Goal: Task Accomplishment & Management: Use online tool/utility

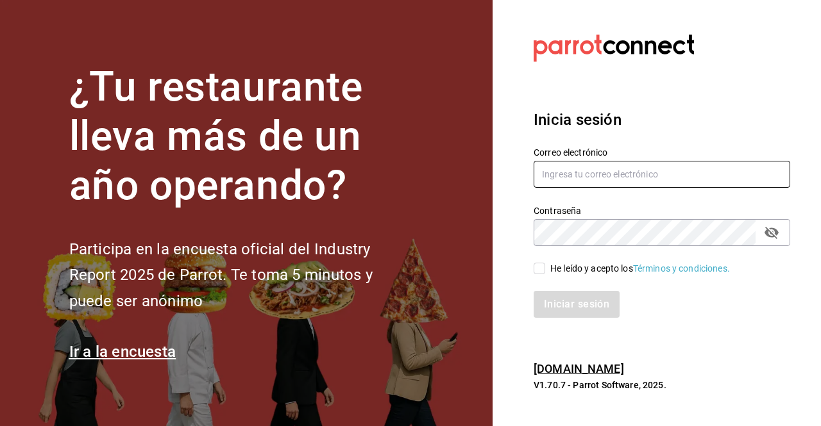
type input "[EMAIL_ADDRESS][PERSON_NAME][DOMAIN_NAME]"
click at [542, 269] on input "He leído y acepto los Términos y condiciones." at bounding box center [539, 269] width 12 height 12
checkbox input "true"
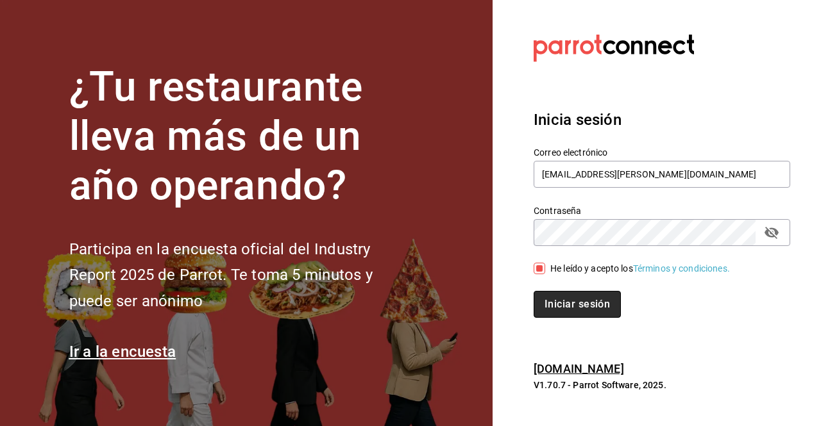
click at [567, 293] on button "Iniciar sesión" at bounding box center [576, 304] width 87 height 27
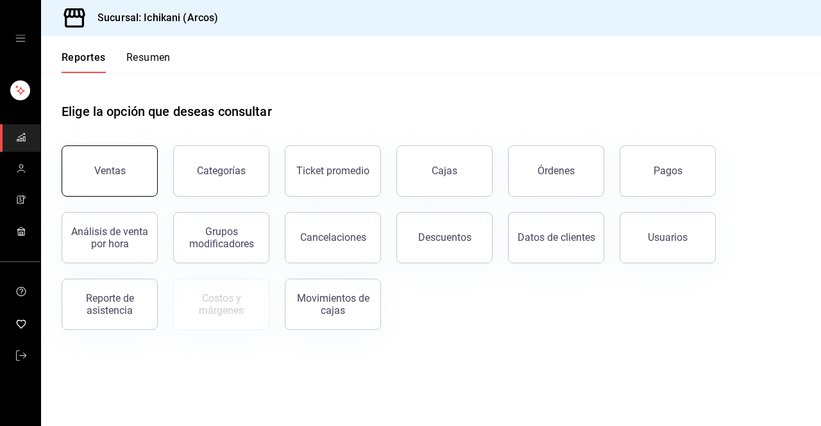
click at [91, 159] on button "Ventas" at bounding box center [110, 171] width 96 height 51
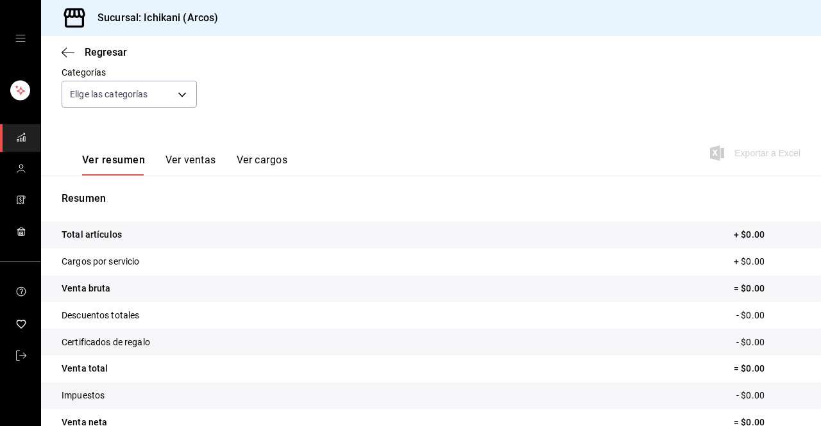
scroll to position [55, 0]
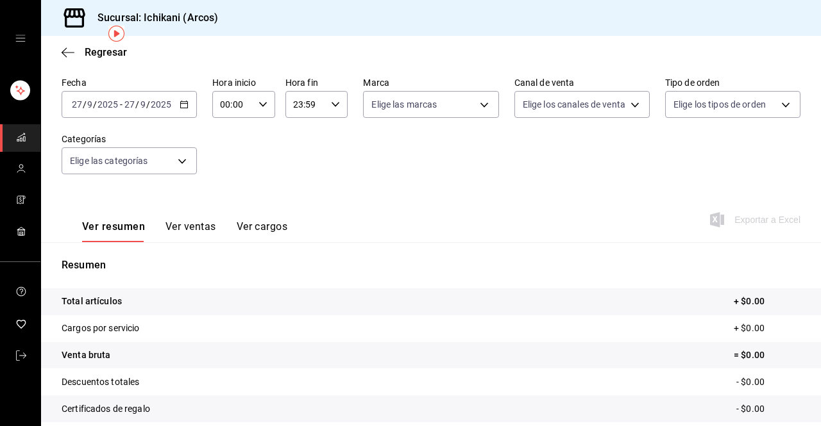
click at [184, 106] on icon "button" at bounding box center [183, 104] width 9 height 9
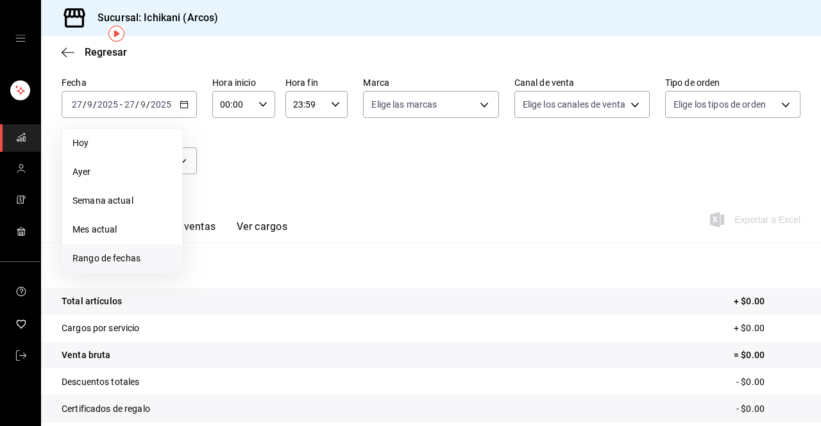
click at [137, 265] on span "Rango de fechas" at bounding box center [121, 258] width 99 height 13
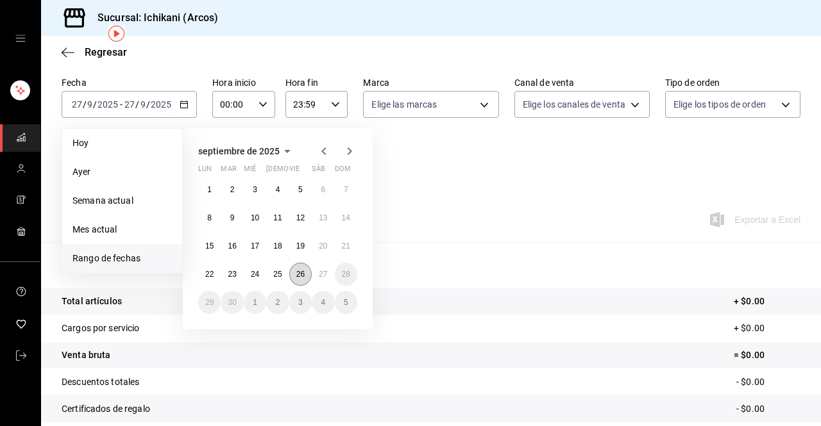
click at [305, 278] on button "26" at bounding box center [300, 274] width 22 height 23
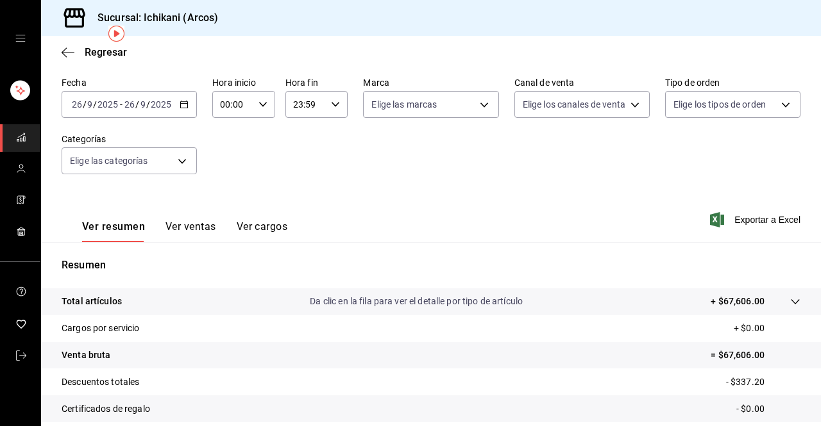
scroll to position [188, 0]
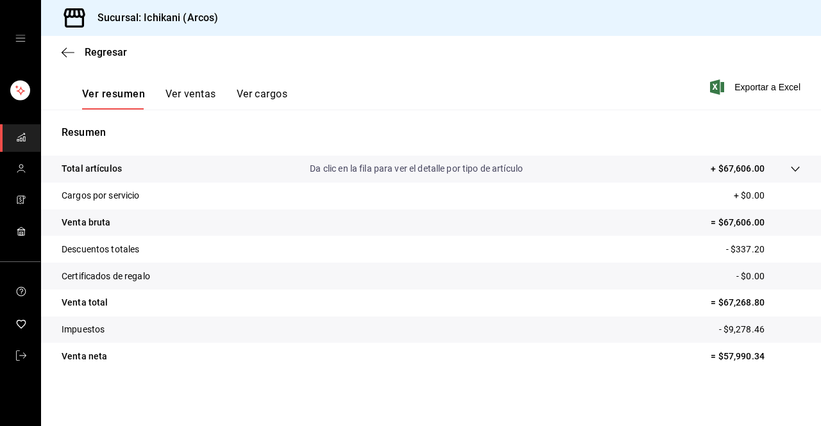
click at [792, 172] on tr "Total artículos Da clic en la fila para ver el detalle por tipo de artículo + $…" at bounding box center [431, 169] width 780 height 27
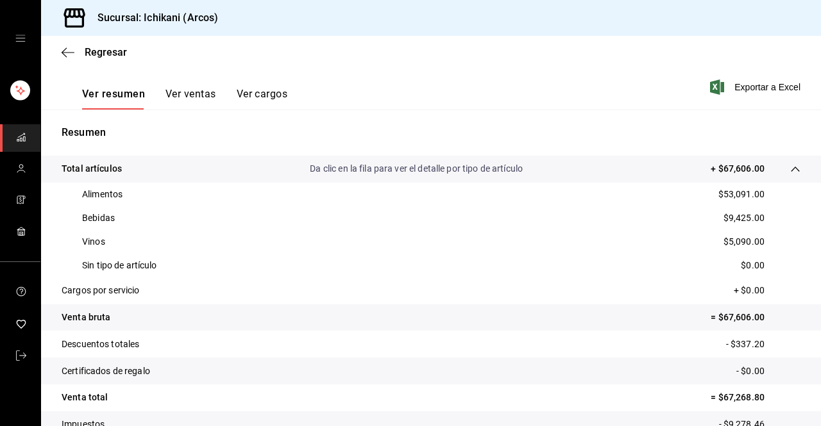
click at [188, 94] on button "Ver ventas" at bounding box center [190, 99] width 51 height 22
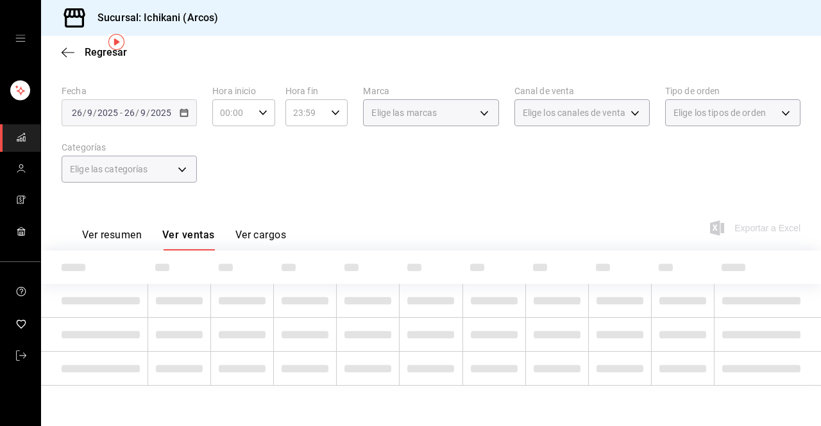
scroll to position [188, 0]
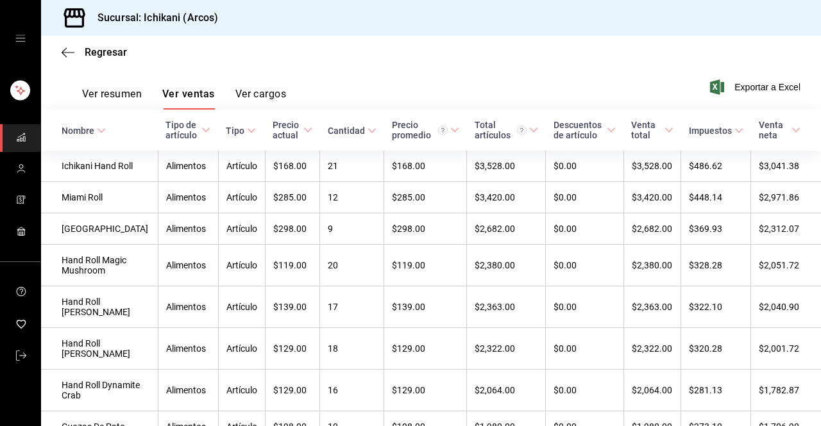
click at [162, 88] on button "Ver ventas" at bounding box center [188, 99] width 53 height 22
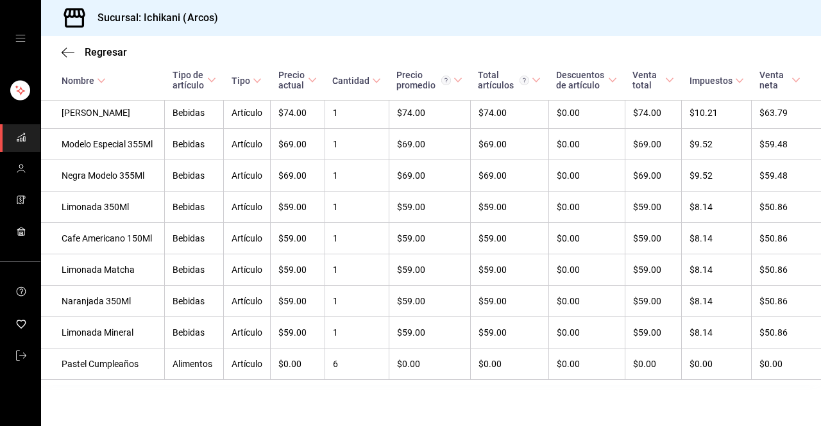
scroll to position [3534, 0]
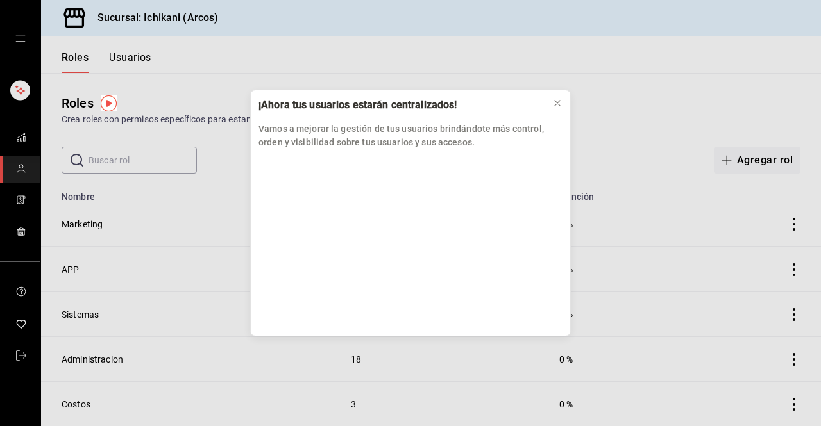
click at [18, 139] on div "¡Ahora tus usuarios estarán centralizados! Vamos a mejorar la gestión de tus us…" at bounding box center [410, 213] width 821 height 426
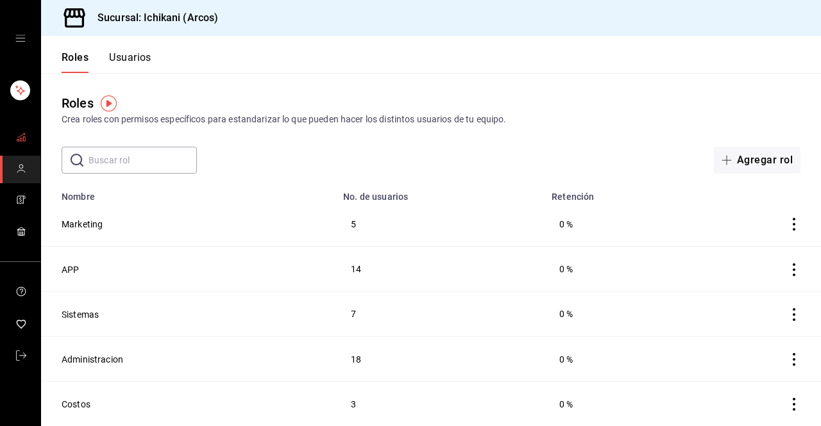
click at [27, 136] on link "mailbox folders" at bounding box center [20, 138] width 40 height 28
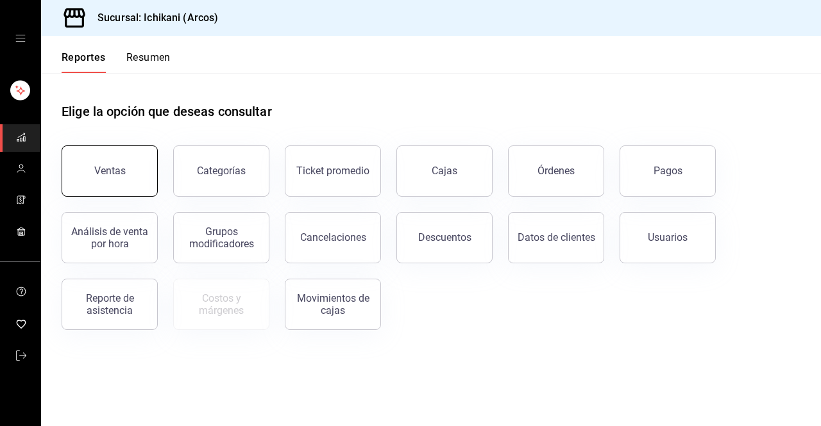
click at [127, 173] on button "Ventas" at bounding box center [110, 171] width 96 height 51
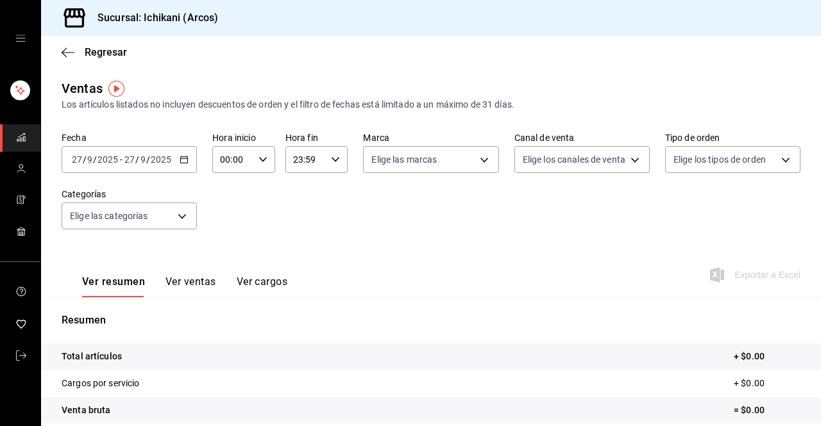
click at [179, 158] on icon "button" at bounding box center [183, 159] width 9 height 9
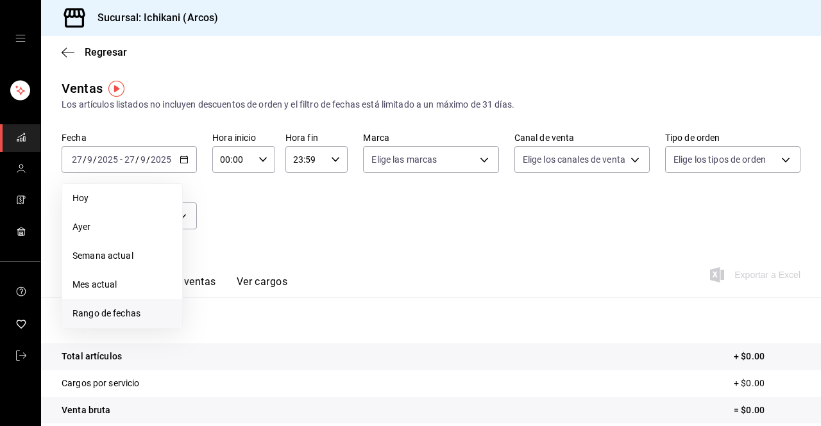
click at [126, 308] on span "Rango de fechas" at bounding box center [121, 313] width 99 height 13
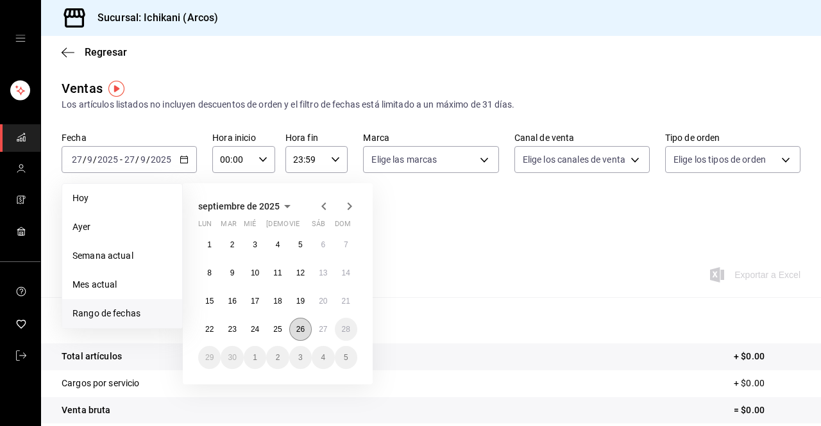
click at [304, 331] on abbr "26" at bounding box center [300, 329] width 8 height 9
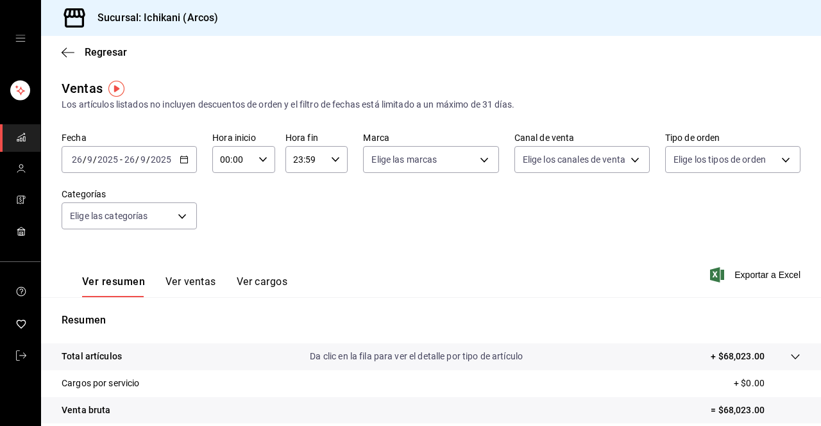
scroll to position [188, 0]
